Goal: Information Seeking & Learning: Find specific fact

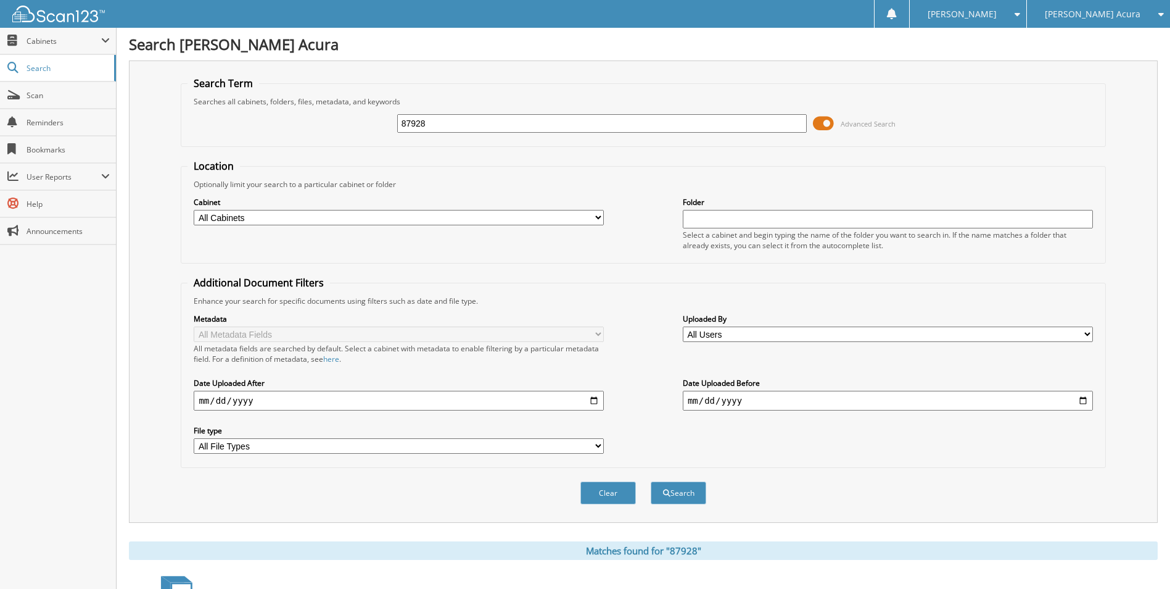
click at [1098, 20] on div "[PERSON_NAME] Acura" at bounding box center [1098, 14] width 131 height 28
click at [1098, 44] on link "[PERSON_NAME] Kia Of [PERSON_NAME]" at bounding box center [1098, 44] width 143 height 33
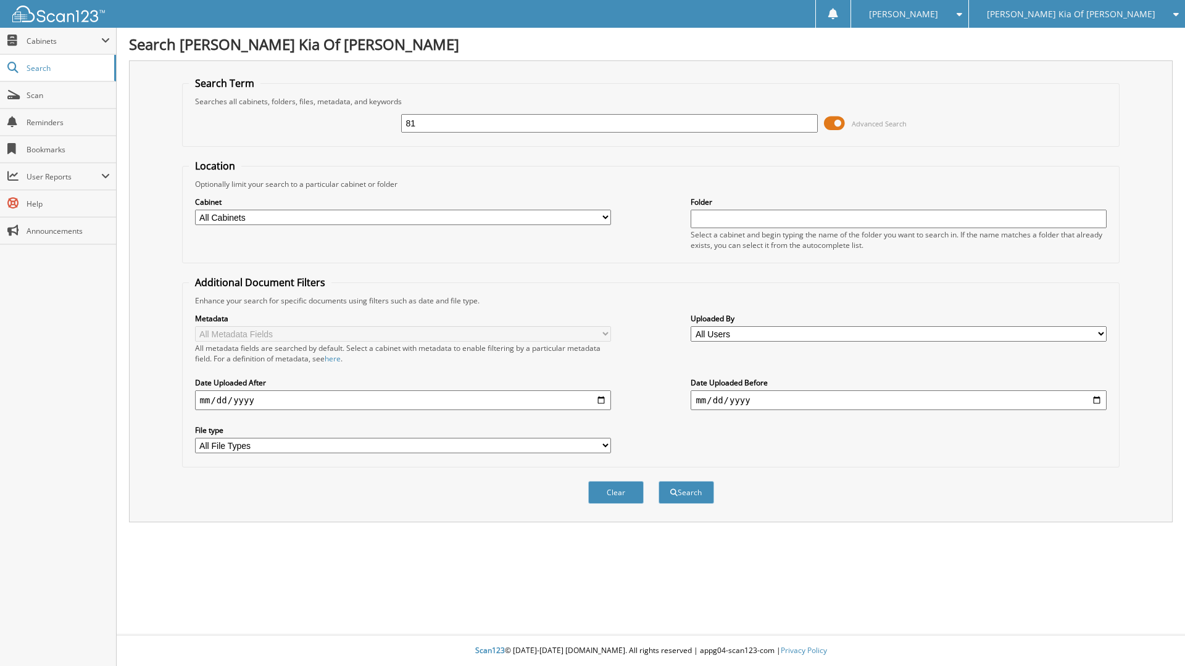
click at [501, 126] on input "81" at bounding box center [609, 123] width 416 height 19
click at [500, 121] on input "81" at bounding box center [609, 123] width 416 height 19
drag, startPoint x: 310, startPoint y: 618, endPoint x: 311, endPoint y: 626, distance: 7.5
click at [311, 588] on div "Search Ed Voyles Kia Of Chamblee Search Term Searches all cabinets, folders, fi…" at bounding box center [651, 333] width 1068 height 666
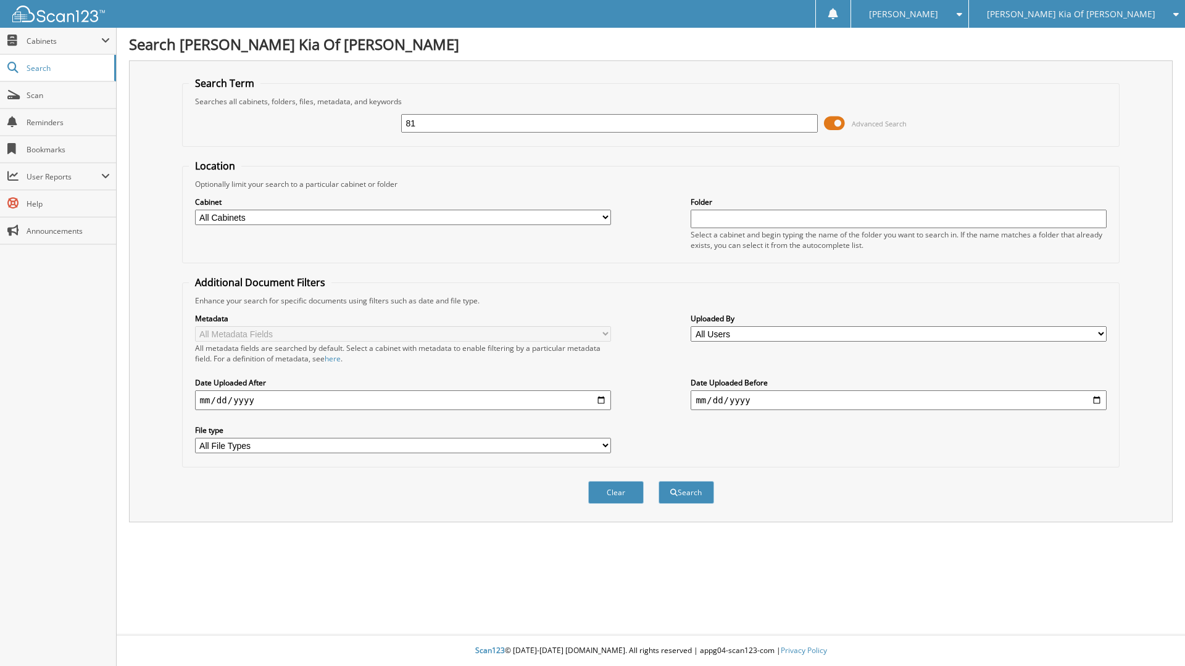
drag, startPoint x: 550, startPoint y: 360, endPoint x: 553, endPoint y: 350, distance: 9.8
click at [552, 355] on div "All metadata fields are searched by default. Select a cabinet with metadata to …" at bounding box center [403, 353] width 416 height 21
click at [522, 75] on div "Search Term Searches all cabinets, folders, files, metadata, and keywords 81 Ad…" at bounding box center [650, 291] width 1043 height 462
click at [537, 0] on div "Kelly K. Settings Logout Ed Voyles Kia Of Chamblee Ed Voyles Acura" at bounding box center [592, 14] width 1185 height 28
click at [428, 126] on input "81" at bounding box center [609, 123] width 416 height 19
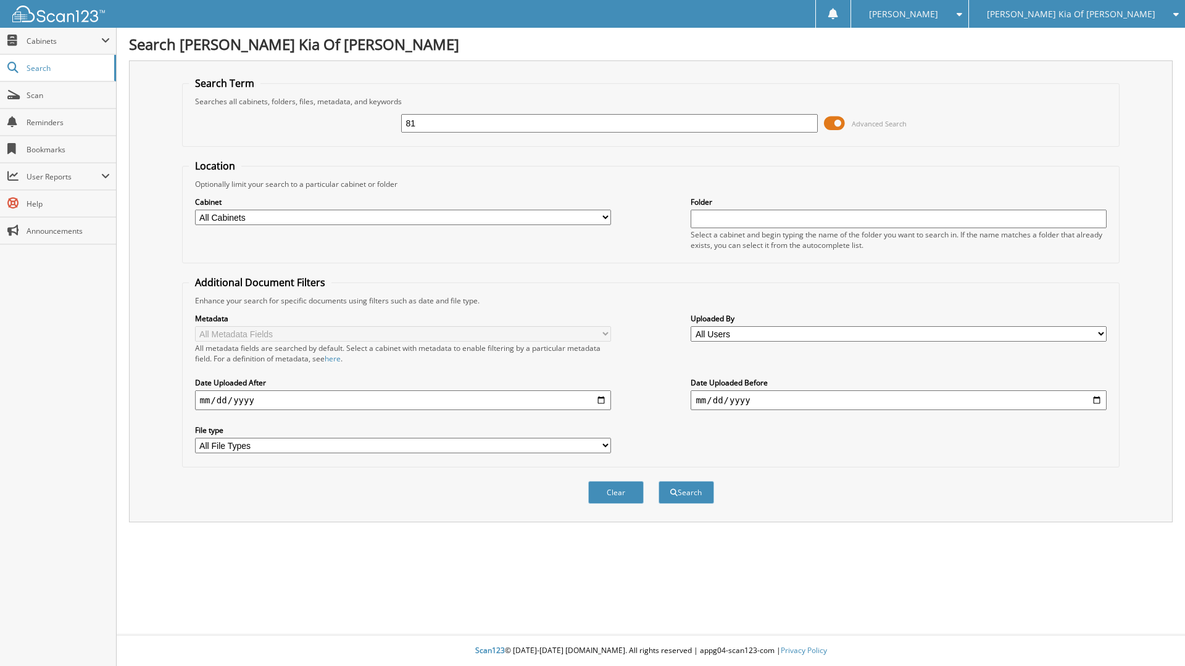
type input "8"
type input "38380"
click at [658, 481] on button "Search" at bounding box center [686, 492] width 56 height 23
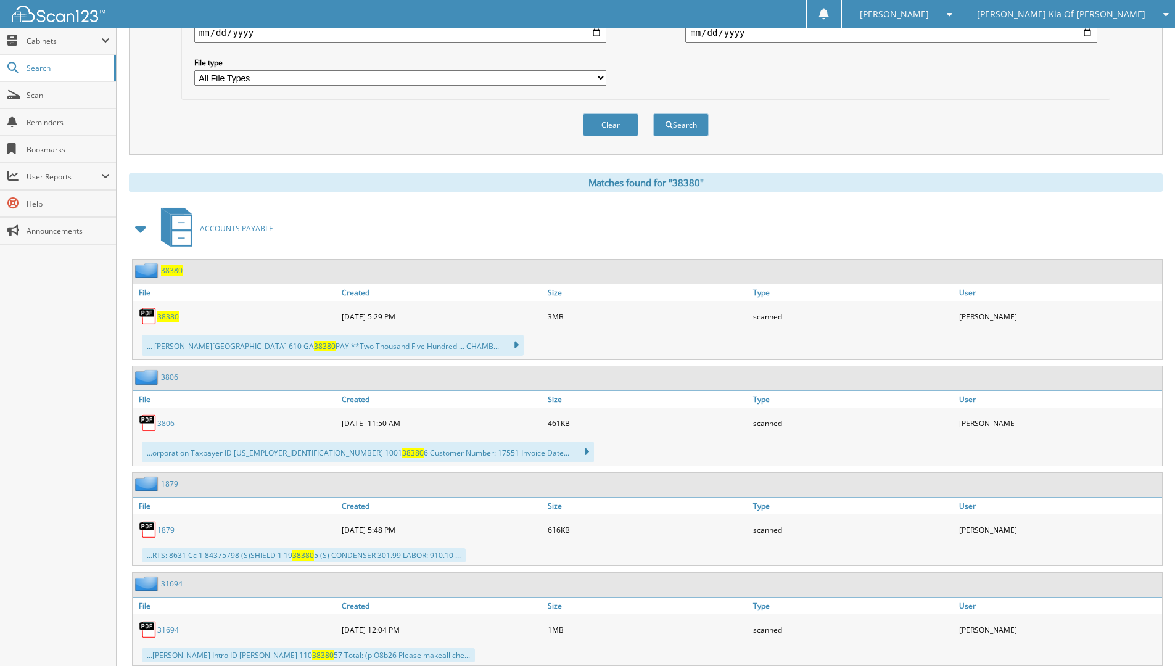
scroll to position [370, 0]
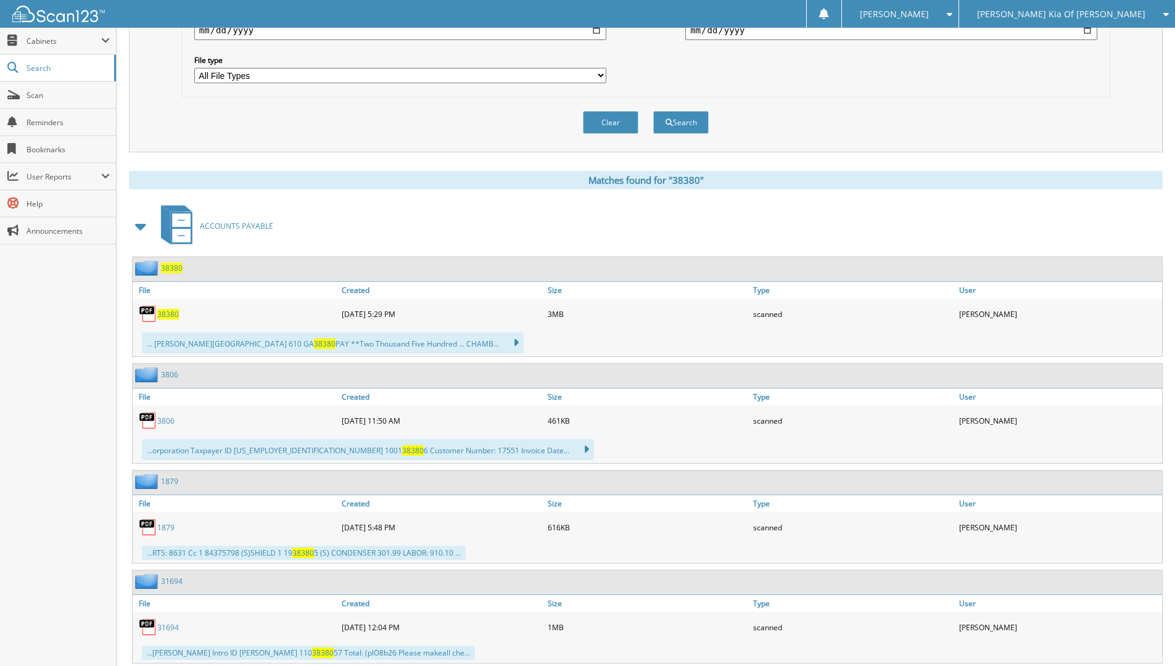
click at [163, 270] on span "38380" at bounding box center [172, 268] width 22 height 10
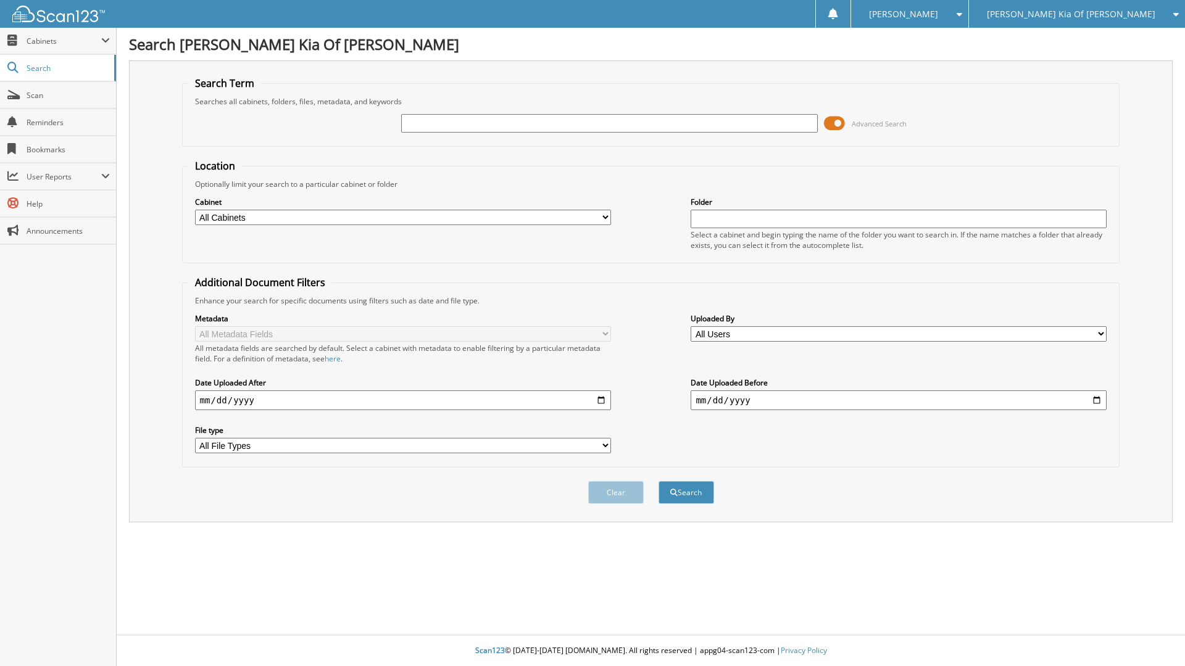
click at [455, 132] on input "text" at bounding box center [609, 123] width 416 height 19
type input "8"
type input "38380"
click at [658, 481] on button "Search" at bounding box center [686, 492] width 56 height 23
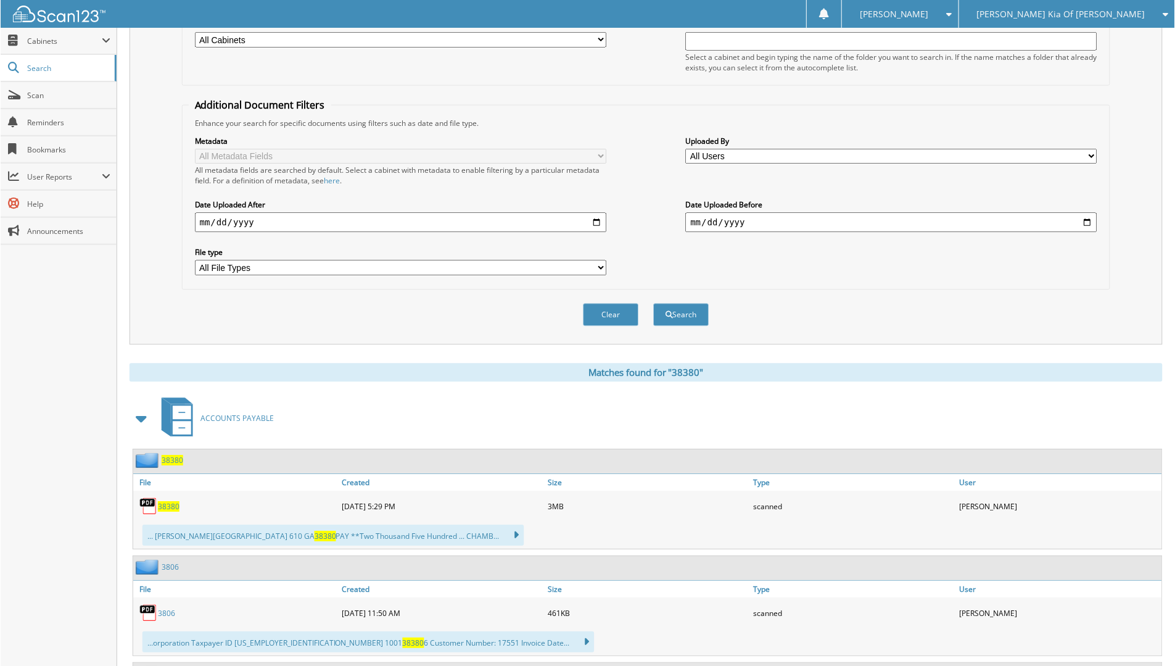
scroll to position [370, 0]
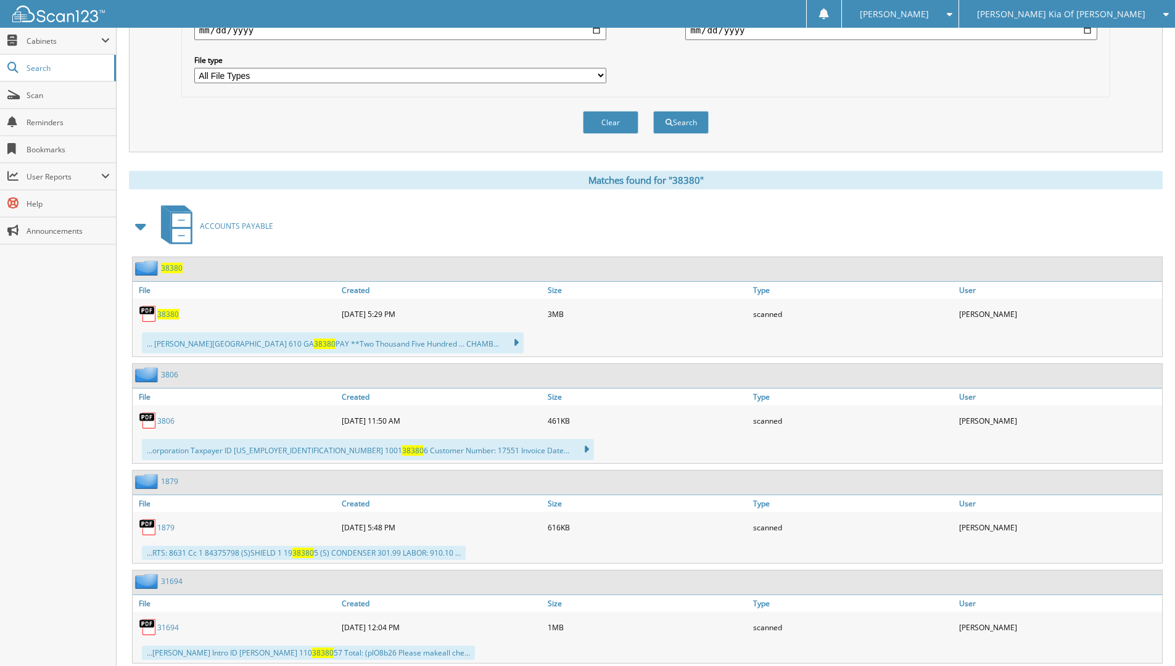
click at [167, 311] on span "38380" at bounding box center [168, 314] width 22 height 10
